Goal: Download file/media

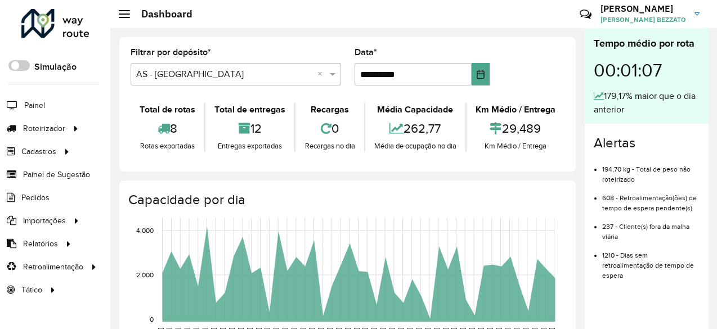
click at [113, 245] on icon "[DATE] [DATE] [DATE] [DATE] [DATE] [DATE] [DATE] [DATE] [DATE] [DATE] [DATE] [D…" at bounding box center [336, 296] width 453 height 169
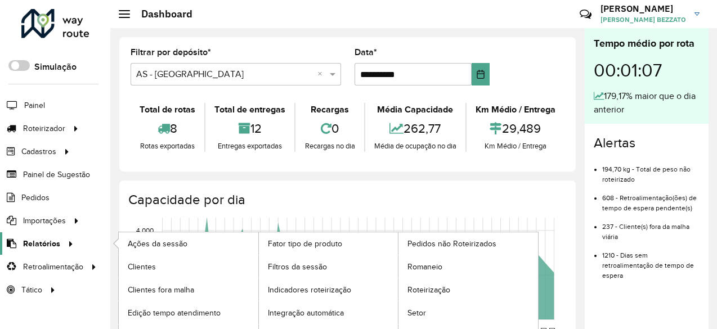
click at [55, 238] on span "Relatórios" at bounding box center [41, 244] width 37 height 12
click at [411, 269] on span "Romaneio" at bounding box center [426, 267] width 37 height 12
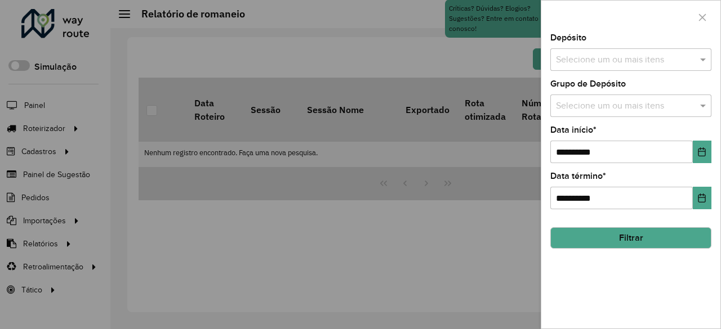
click at [661, 68] on div "Selecione um ou mais itens" at bounding box center [630, 59] width 161 height 23
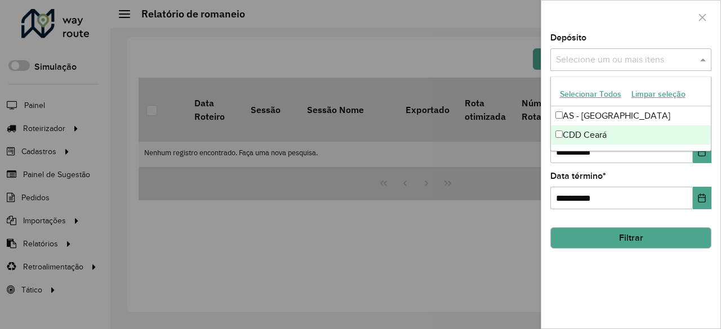
click at [596, 129] on div "CDD Ceará" at bounding box center [631, 135] width 160 height 19
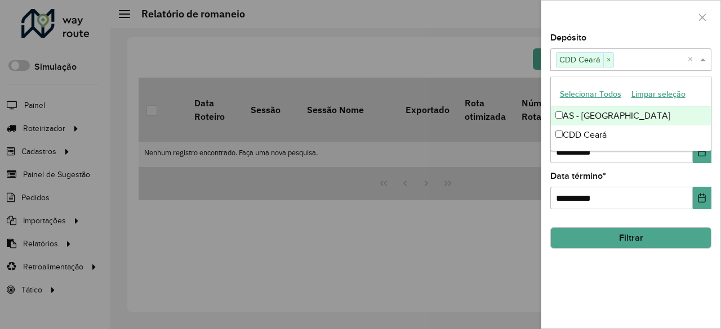
click at [613, 27] on div at bounding box center [630, 17] width 179 height 33
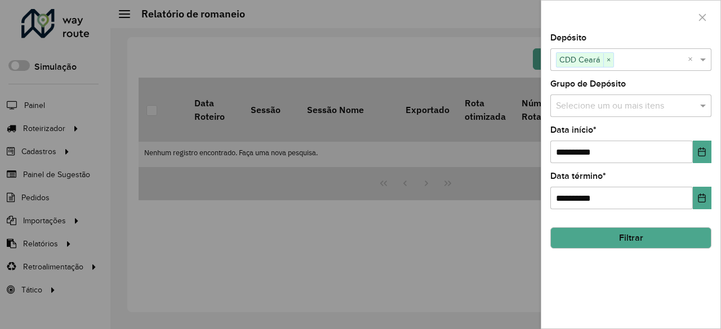
click at [614, 101] on input "text" at bounding box center [625, 107] width 144 height 14
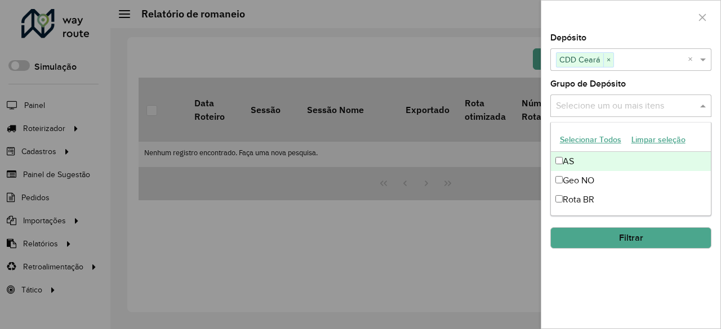
click at [603, 141] on button "Selecionar Todos" at bounding box center [589, 139] width 71 height 17
click at [648, 30] on div at bounding box center [630, 17] width 179 height 33
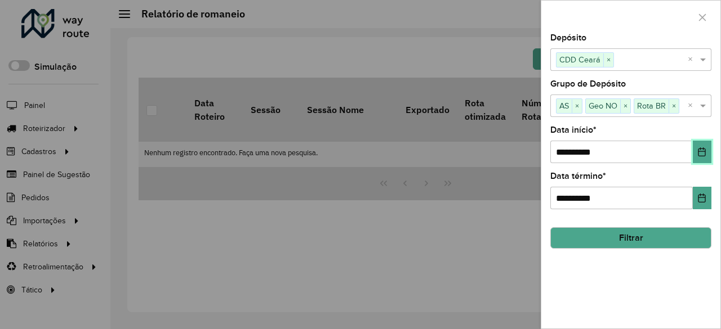
click at [701, 155] on icon "Choose Date" at bounding box center [701, 151] width 9 height 9
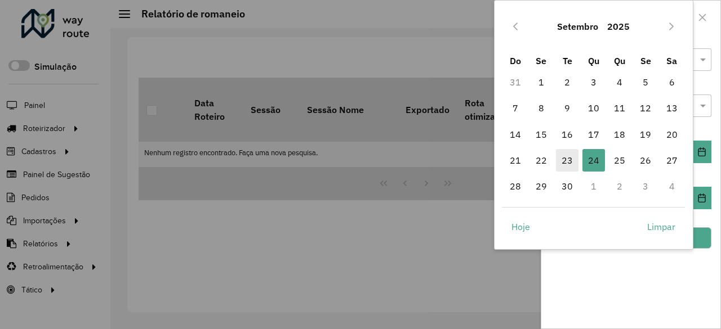
click at [570, 156] on span "23" at bounding box center [567, 160] width 23 height 23
type input "**********"
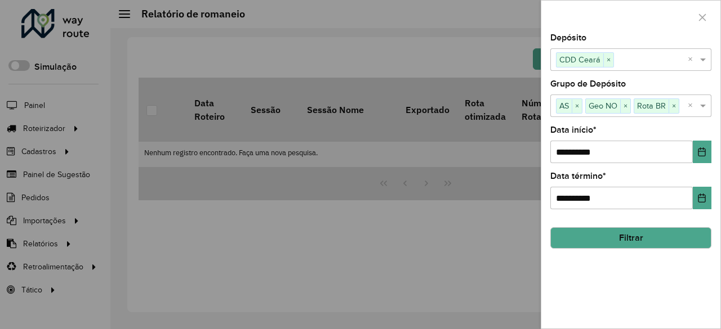
click at [648, 232] on button "Filtrar" at bounding box center [630, 237] width 161 height 21
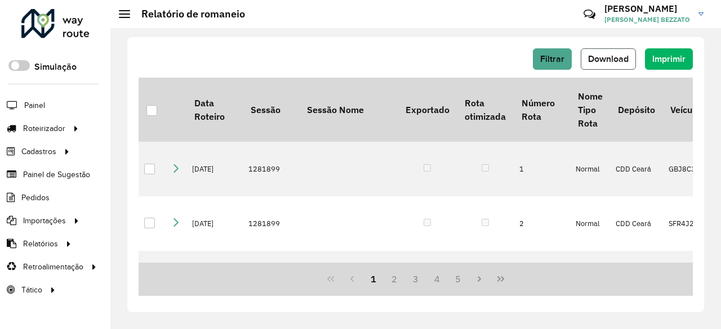
click at [616, 55] on span "Download" at bounding box center [608, 59] width 41 height 10
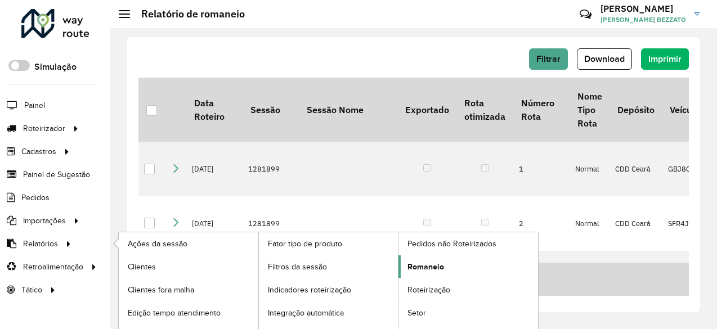
click at [414, 262] on span "Romaneio" at bounding box center [426, 267] width 37 height 12
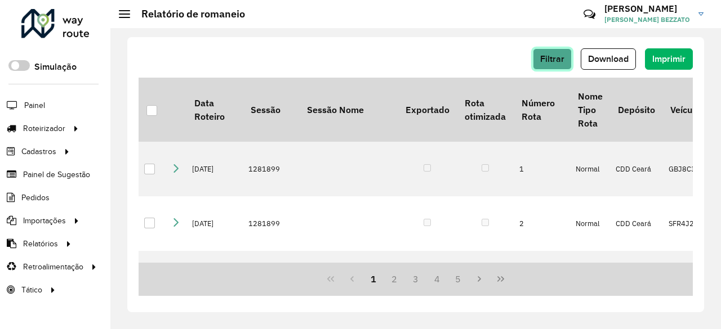
click at [551, 61] on span "Filtrar" at bounding box center [552, 59] width 24 height 10
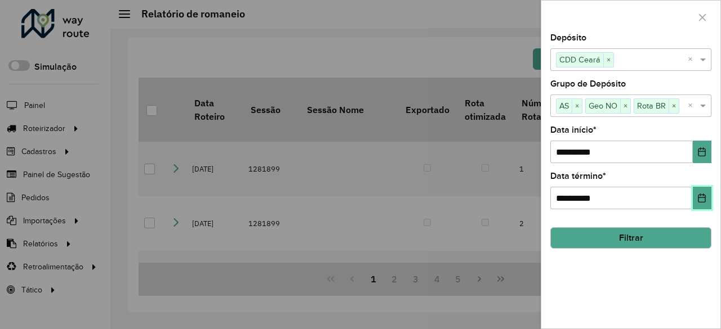
click at [704, 192] on button "Choose Date" at bounding box center [701, 198] width 19 height 23
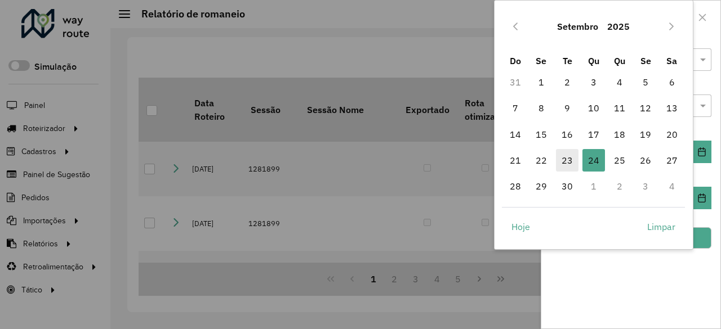
click at [570, 163] on span "23" at bounding box center [567, 160] width 23 height 23
type input "**********"
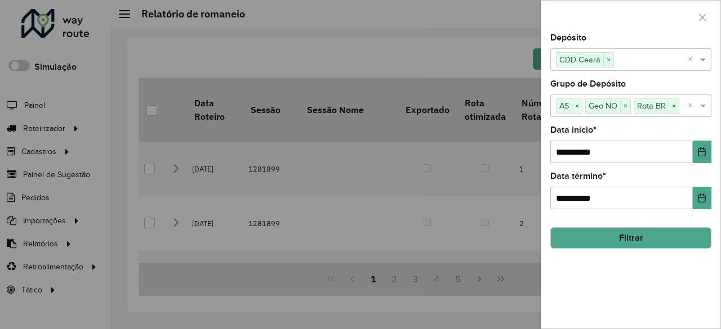
click at [695, 235] on button "Filtrar" at bounding box center [630, 237] width 161 height 21
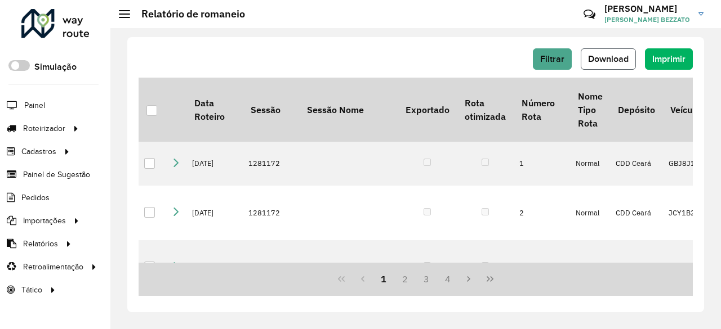
click at [619, 58] on span "Download" at bounding box center [608, 59] width 41 height 10
